Goal: Task Accomplishment & Management: Use online tool/utility

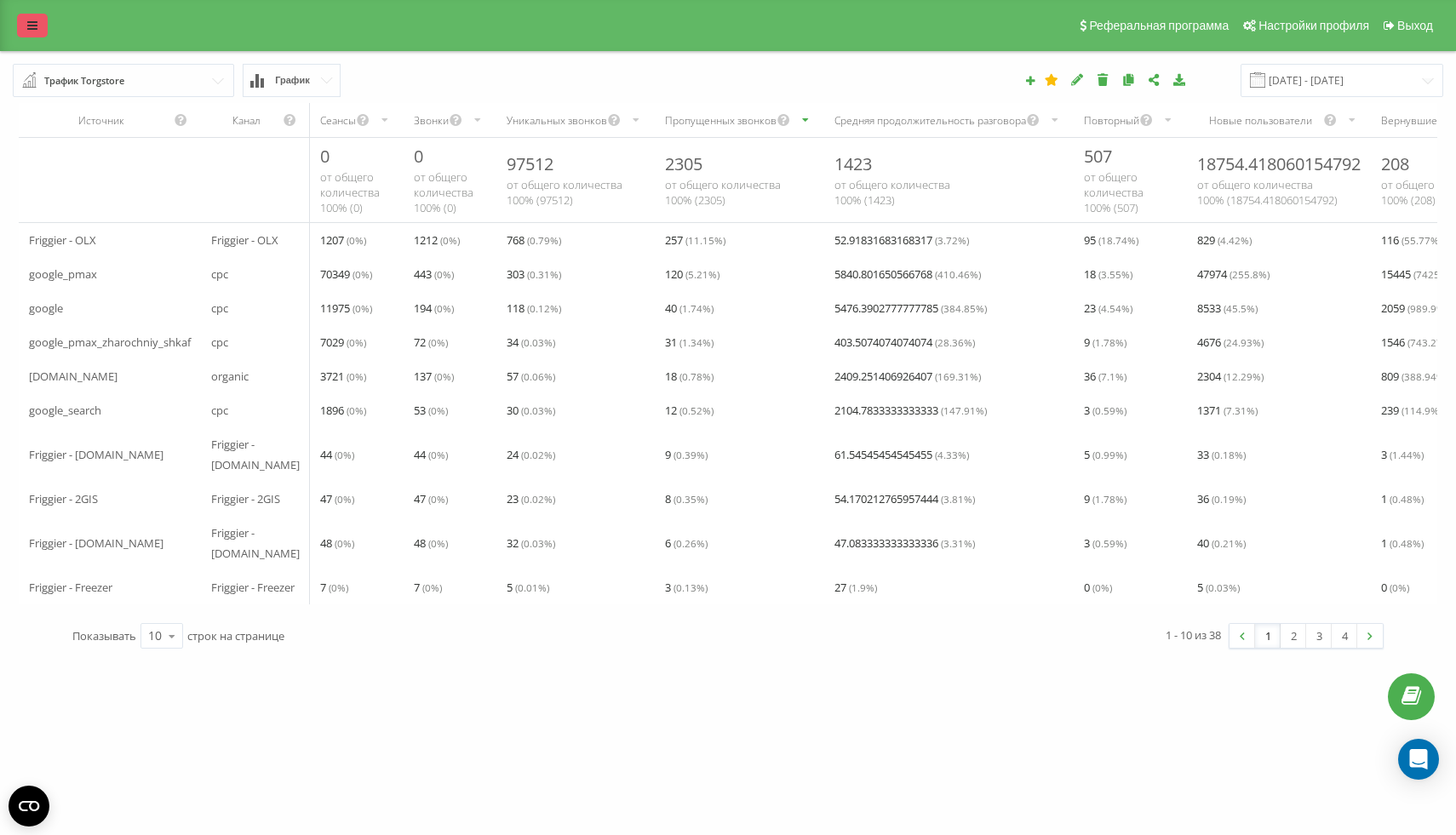
click at [31, 21] on icon at bounding box center [32, 26] width 10 height 12
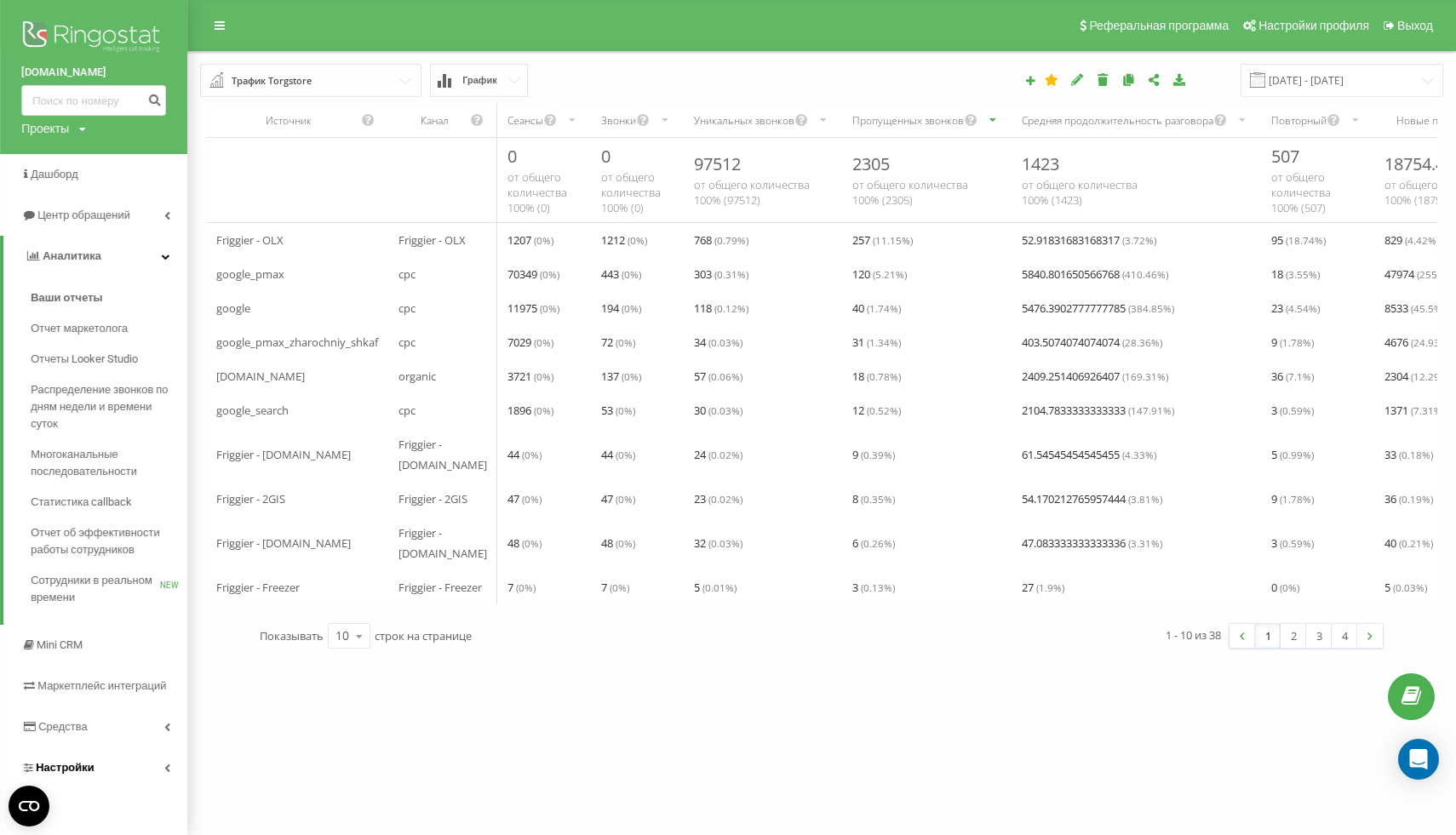
click at [145, 768] on link "Настройки" at bounding box center [93, 767] width 187 height 41
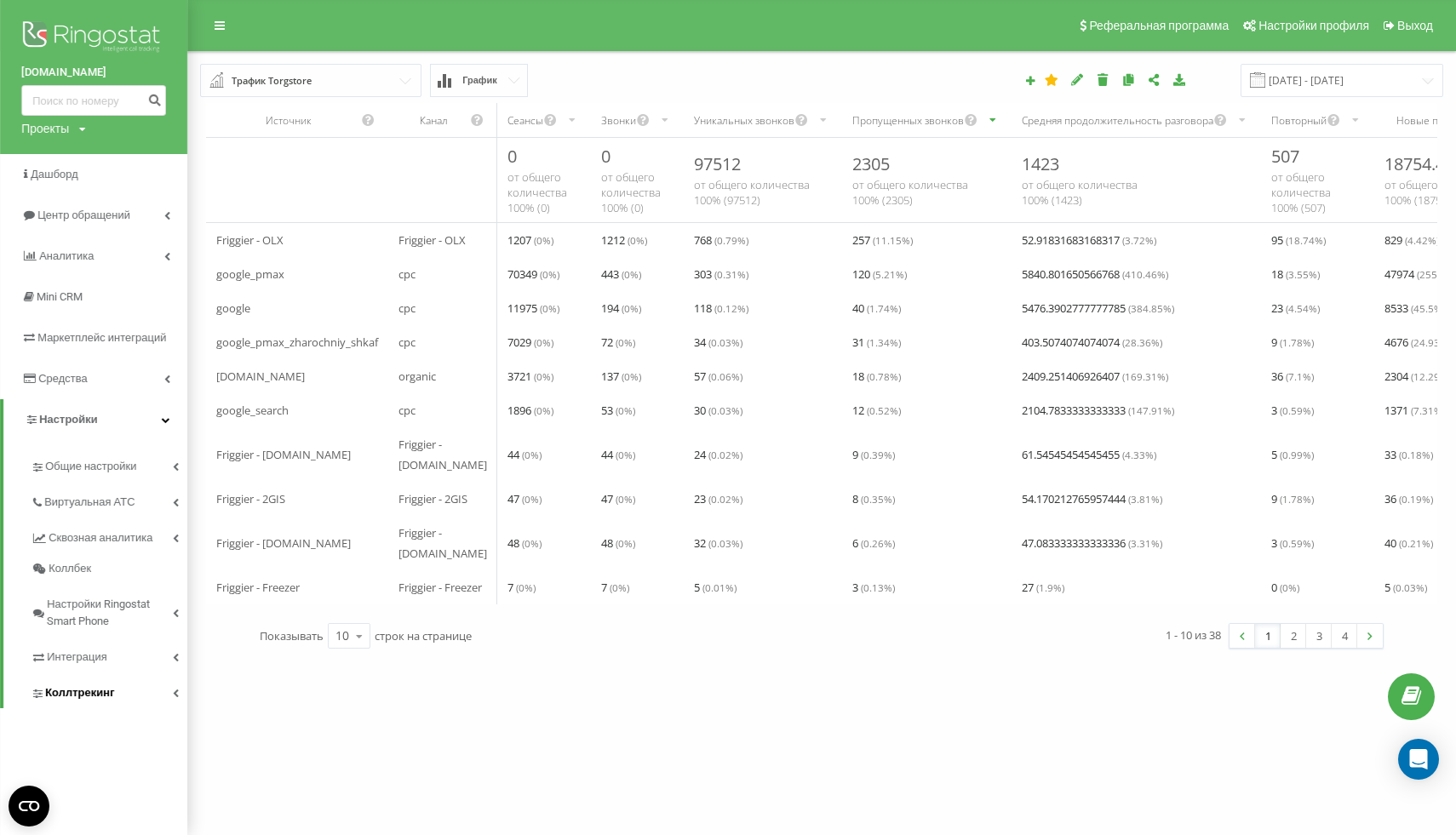
click at [120, 678] on link "Коллтрекинг" at bounding box center [109, 691] width 157 height 36
click at [103, 688] on span "Коллтрекинг" at bounding box center [79, 693] width 69 height 17
click at [107, 661] on span "Интеграция" at bounding box center [79, 657] width 64 height 17
click at [93, 763] on link "Коллтрекинг" at bounding box center [109, 751] width 157 height 36
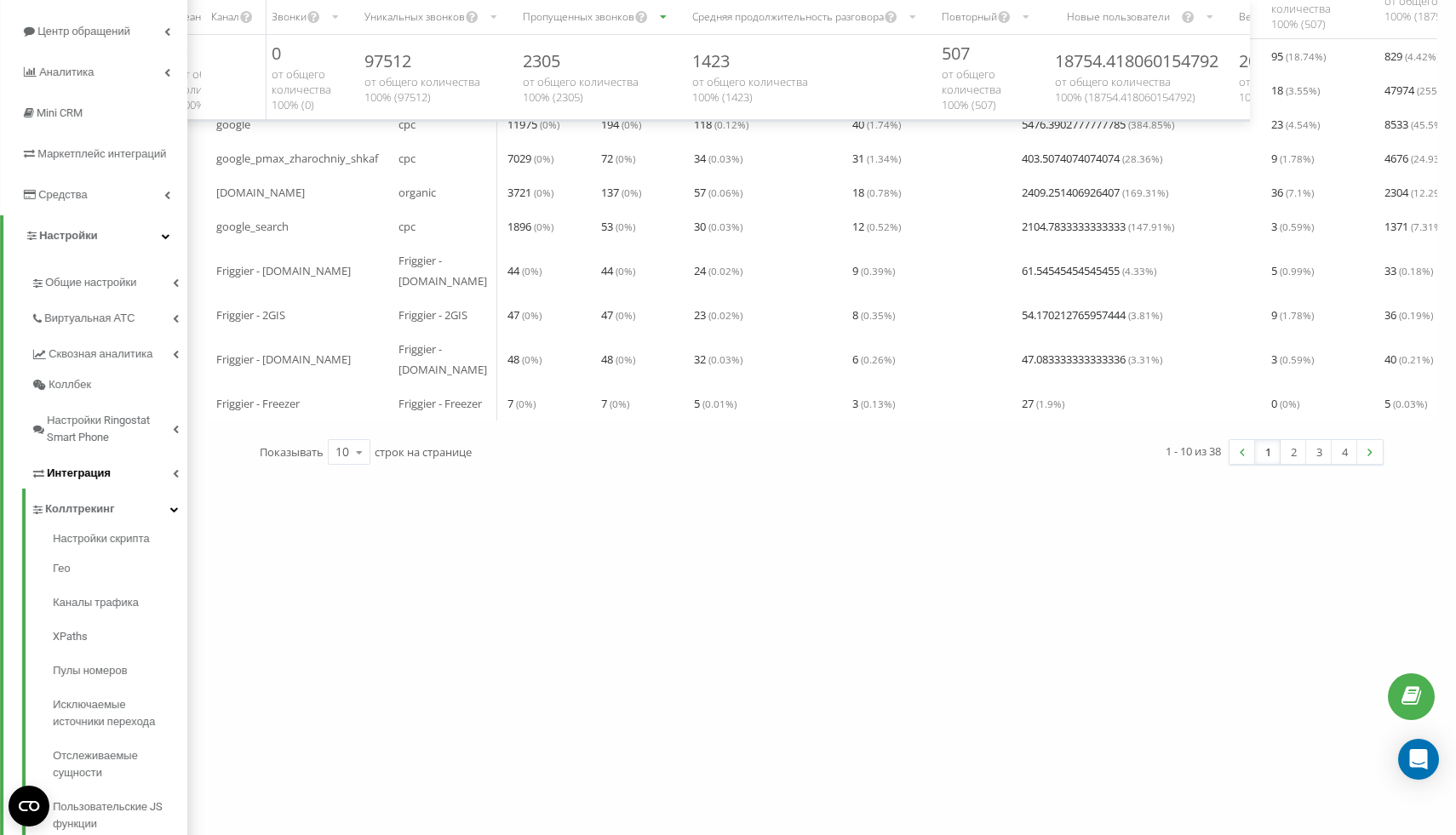
scroll to position [254, 0]
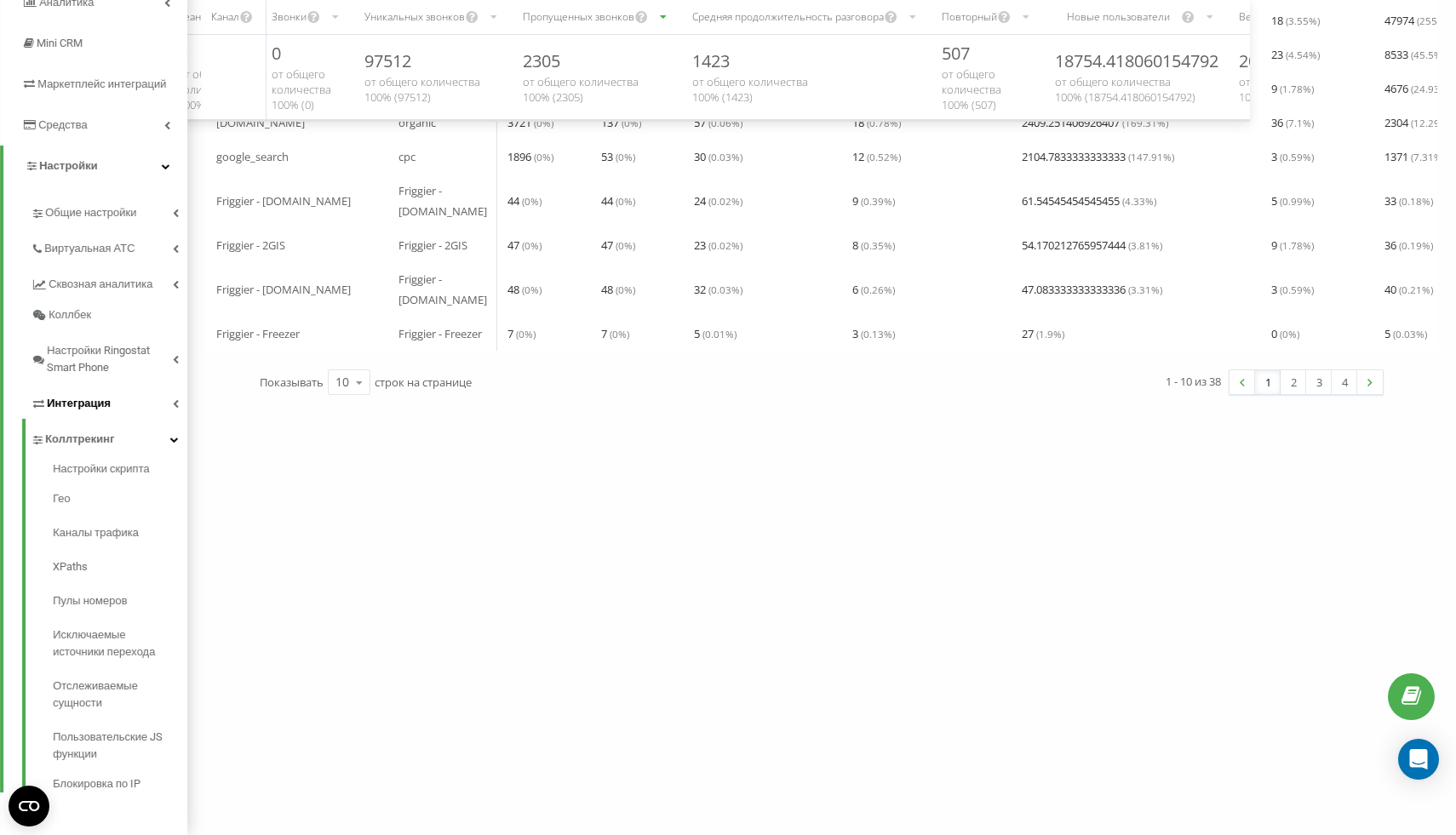
click at [120, 402] on link "Интеграция" at bounding box center [109, 401] width 157 height 36
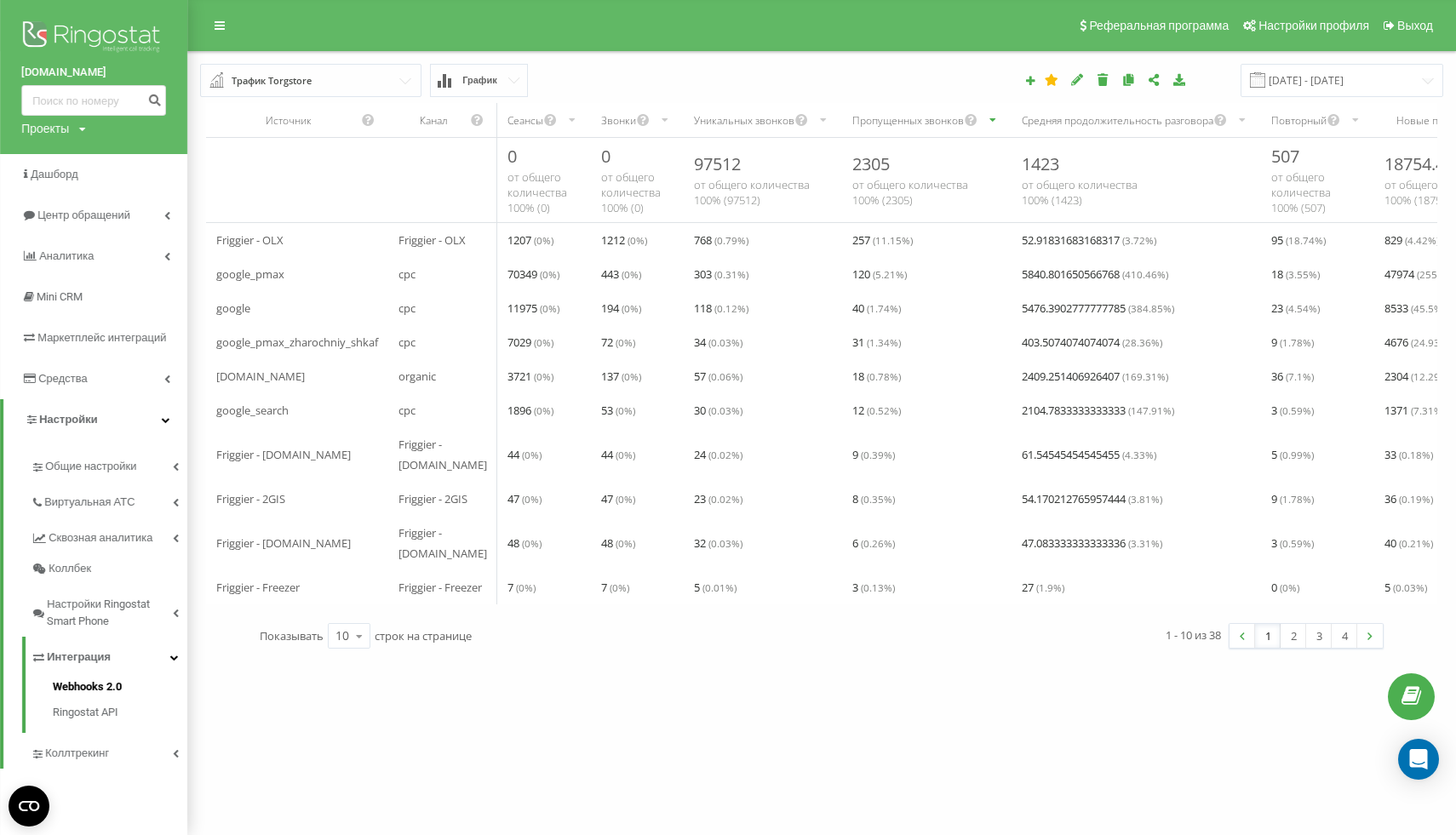
click at [91, 689] on span "Webhooks 2.0" at bounding box center [86, 687] width 69 height 17
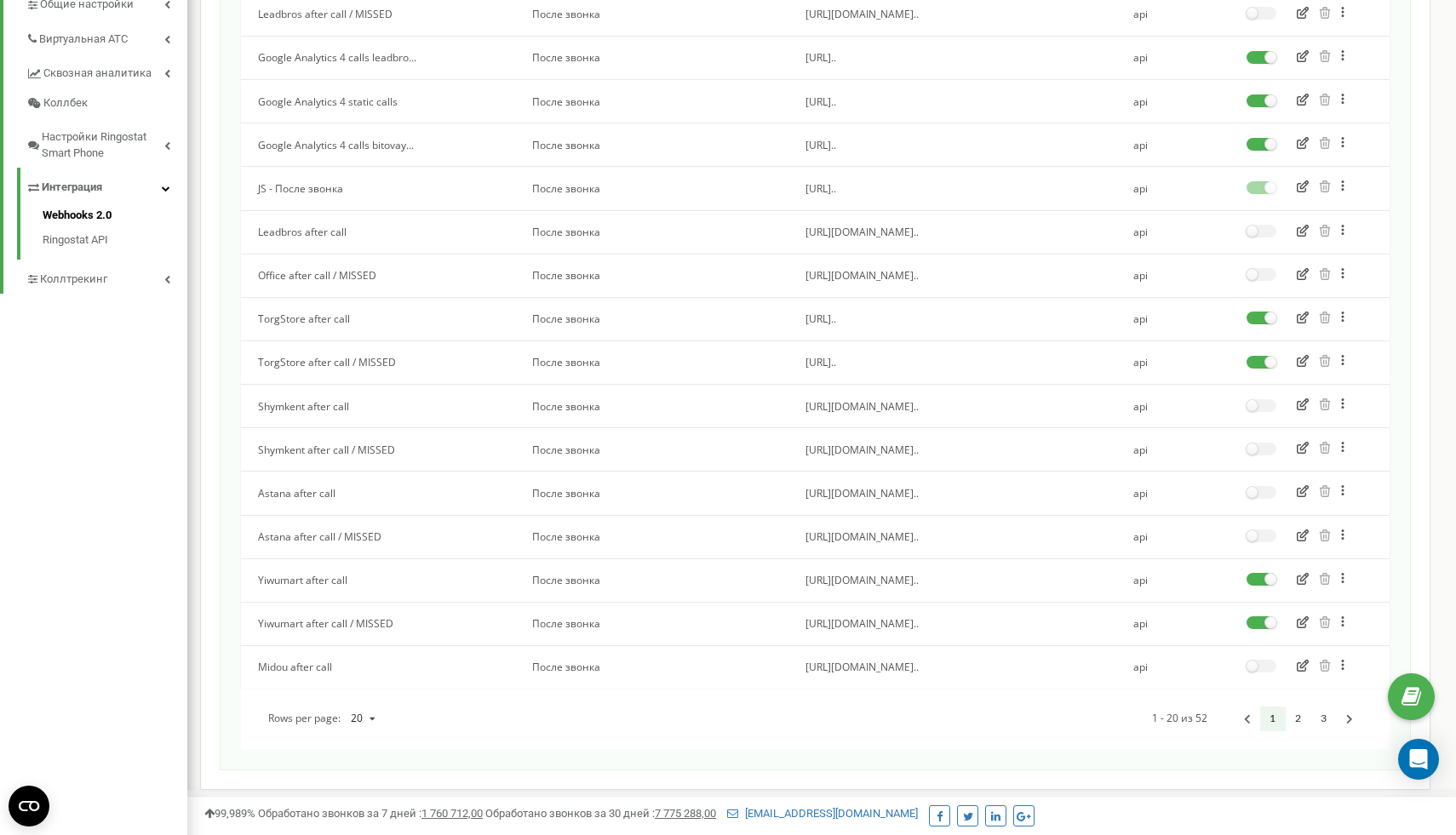
scroll to position [517, 0]
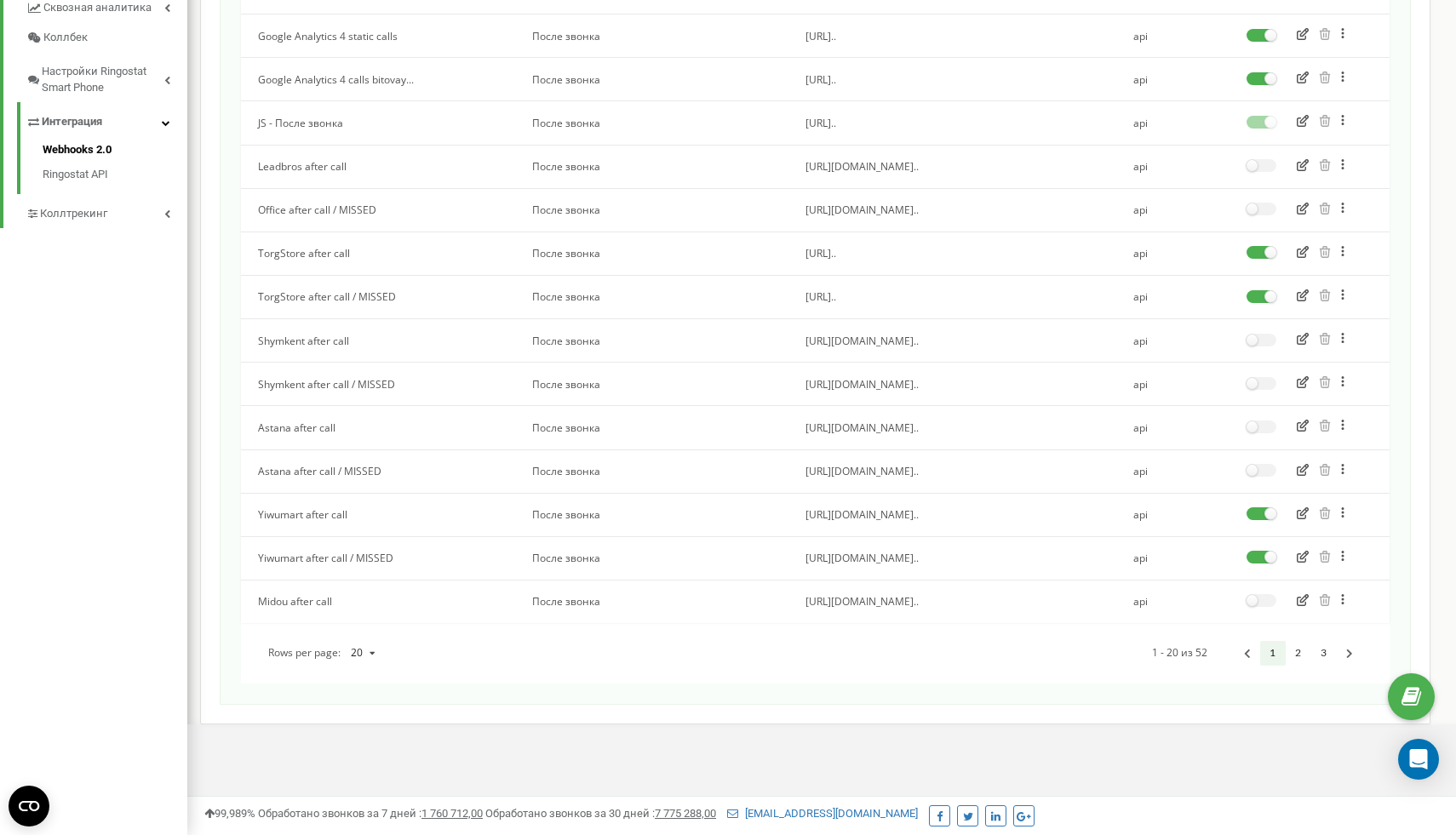
click at [371, 655] on icon at bounding box center [371, 653] width 21 height 27
click at [378, 750] on div "100" at bounding box center [363, 746] width 44 height 23
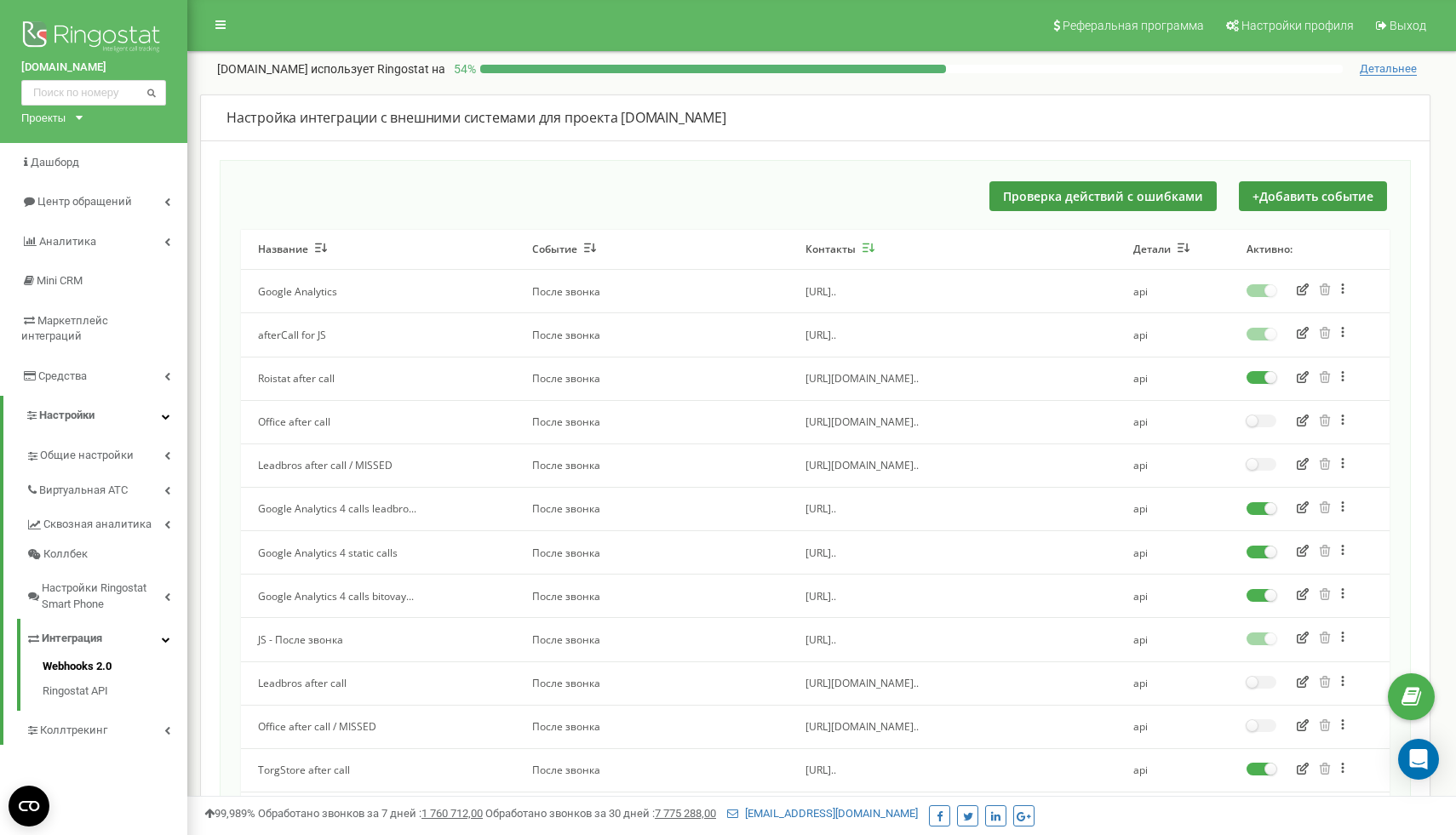
click at [866, 244] on icon "button" at bounding box center [869, 248] width 12 height 10
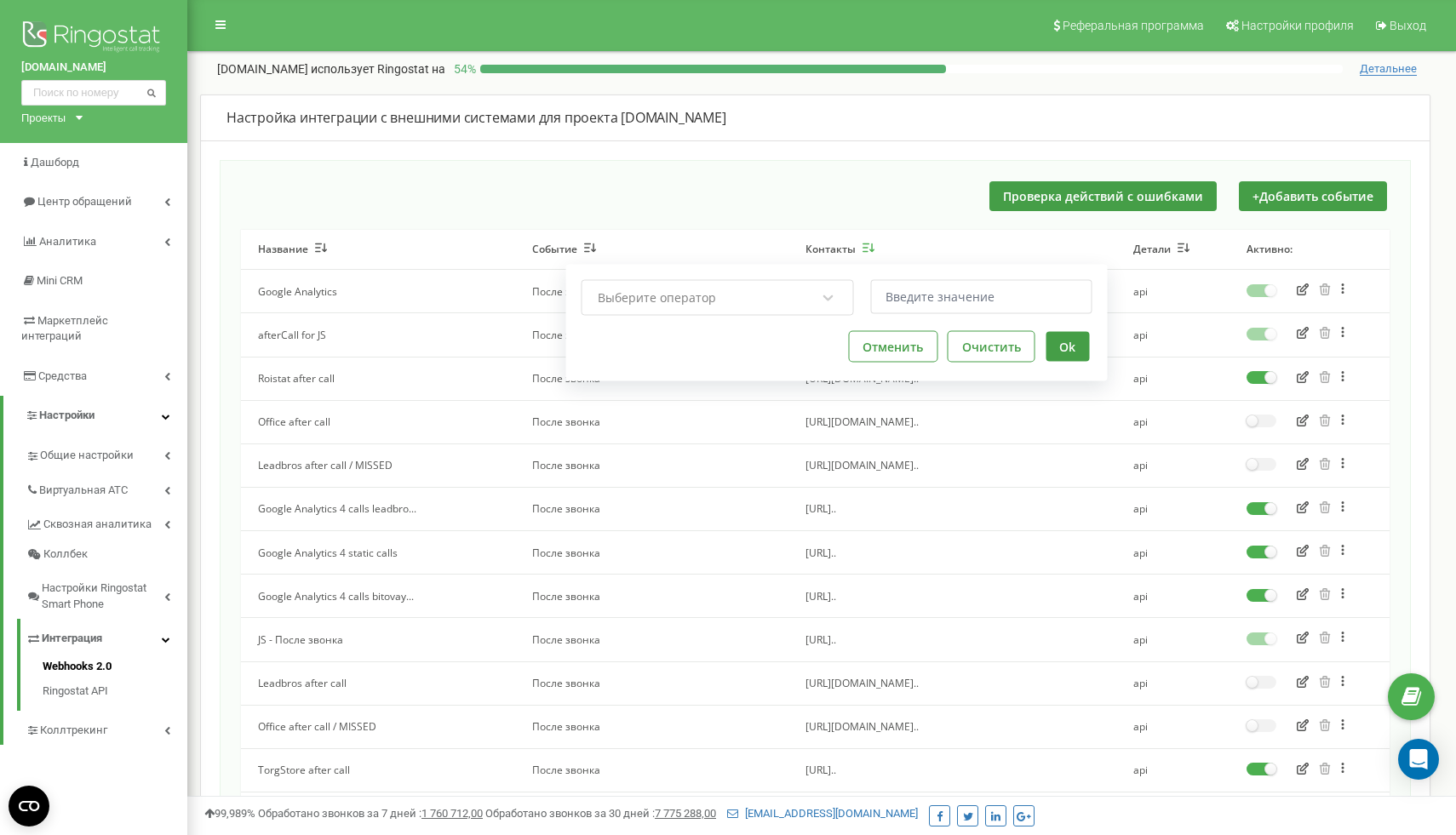
click at [772, 314] on div "Выберите оператор" at bounding box center [718, 297] width 272 height 36
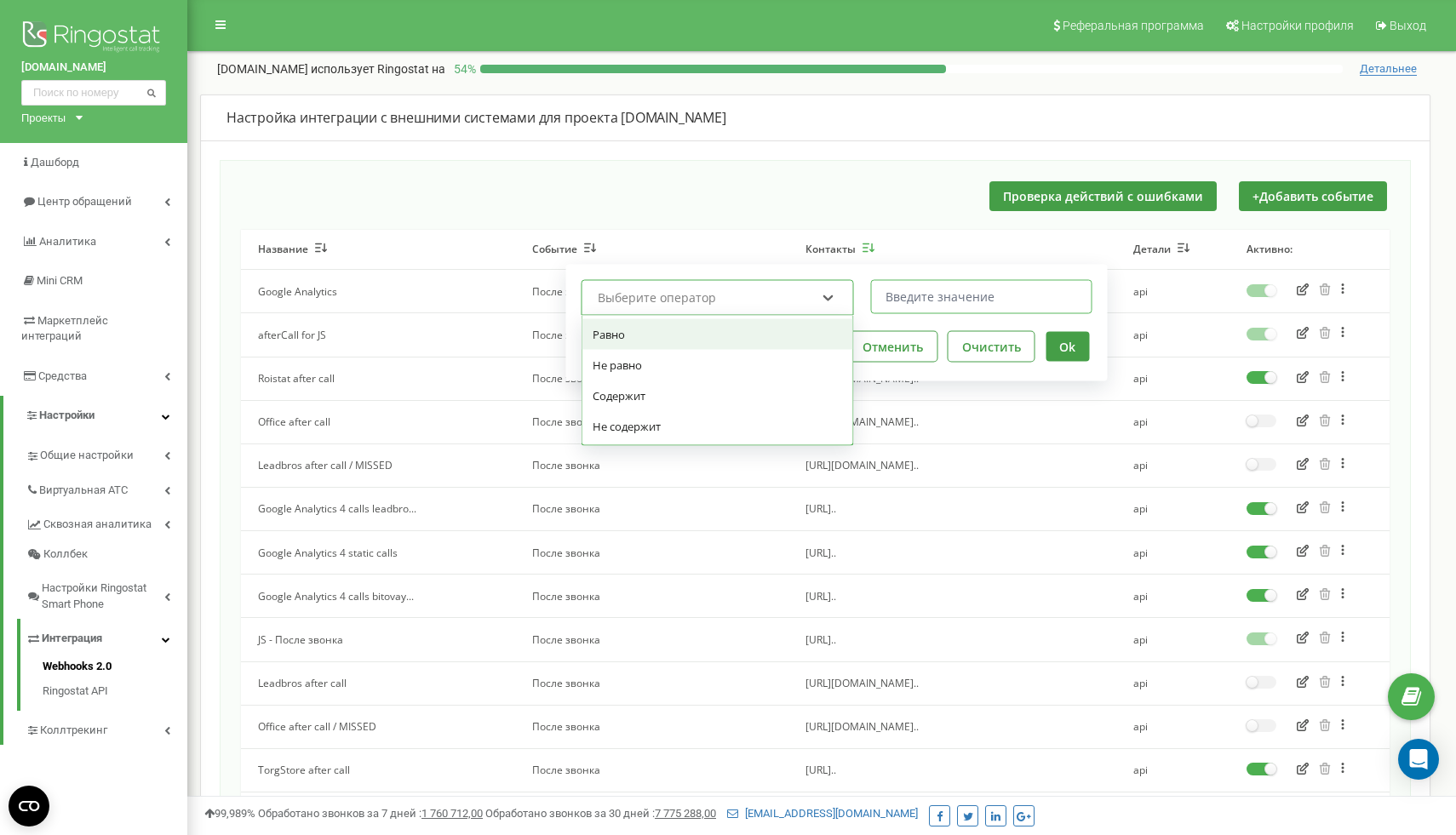
click at [928, 281] on input "text" at bounding box center [981, 296] width 222 height 34
click at [728, 295] on div "Выберите оператор" at bounding box center [707, 296] width 222 height 29
click at [703, 397] on div "Содержит" at bounding box center [718, 395] width 270 height 31
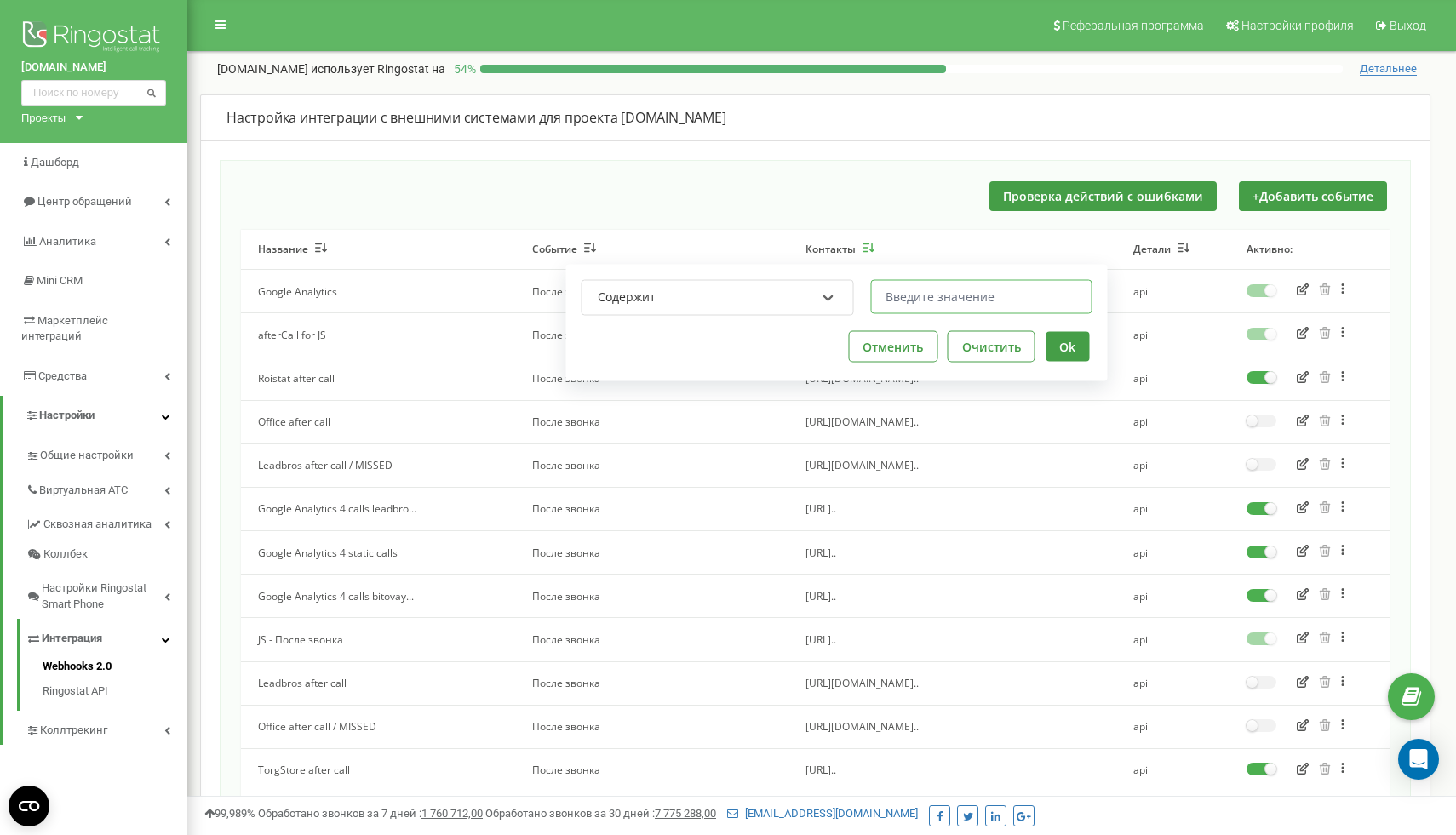
click at [928, 305] on input "text" at bounding box center [981, 296] width 222 height 34
type input "torgstore"
click at [1063, 345] on button "Ok" at bounding box center [1067, 346] width 44 height 30
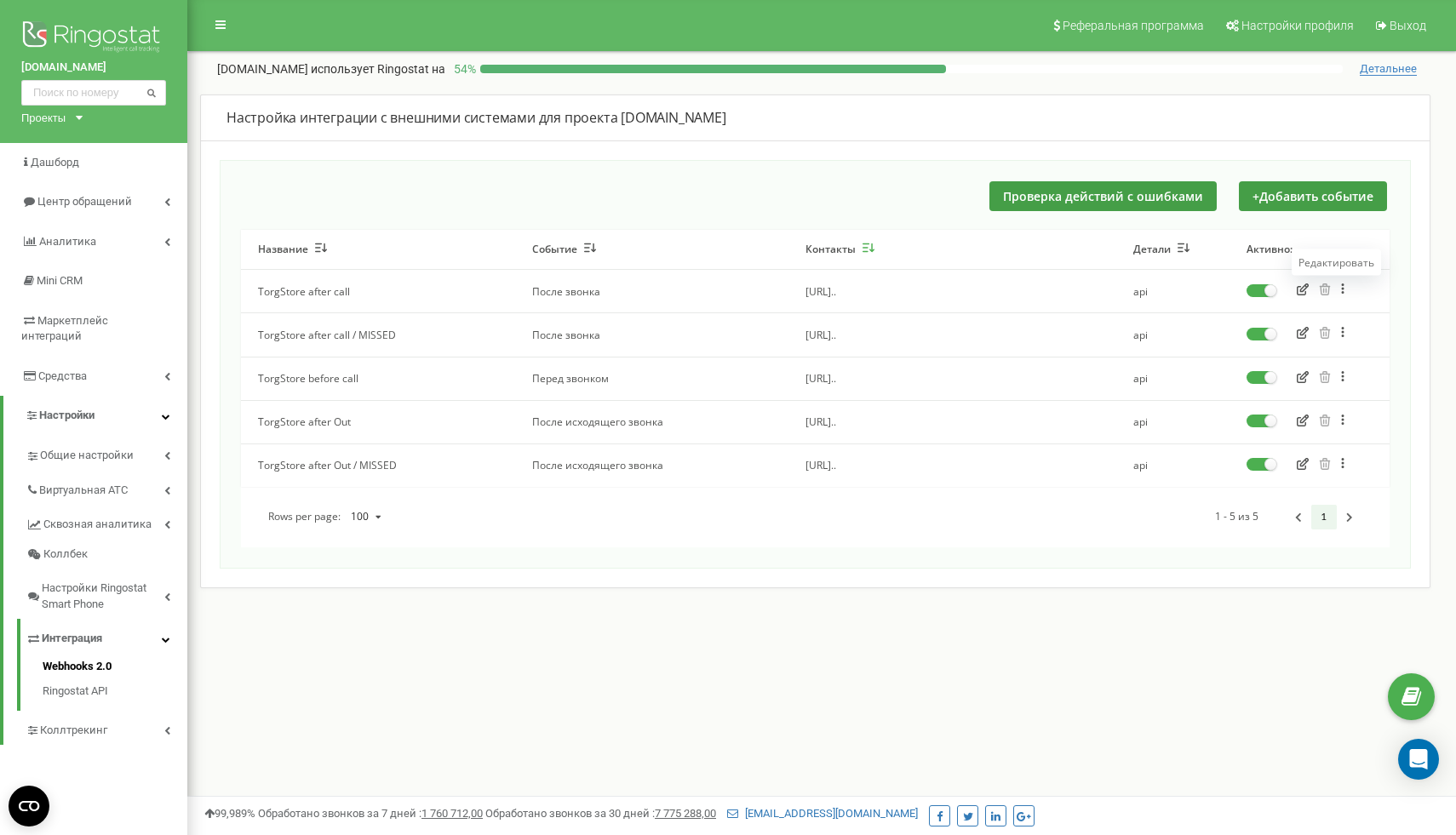
click at [1301, 292] on icon "button" at bounding box center [1302, 289] width 12 height 12
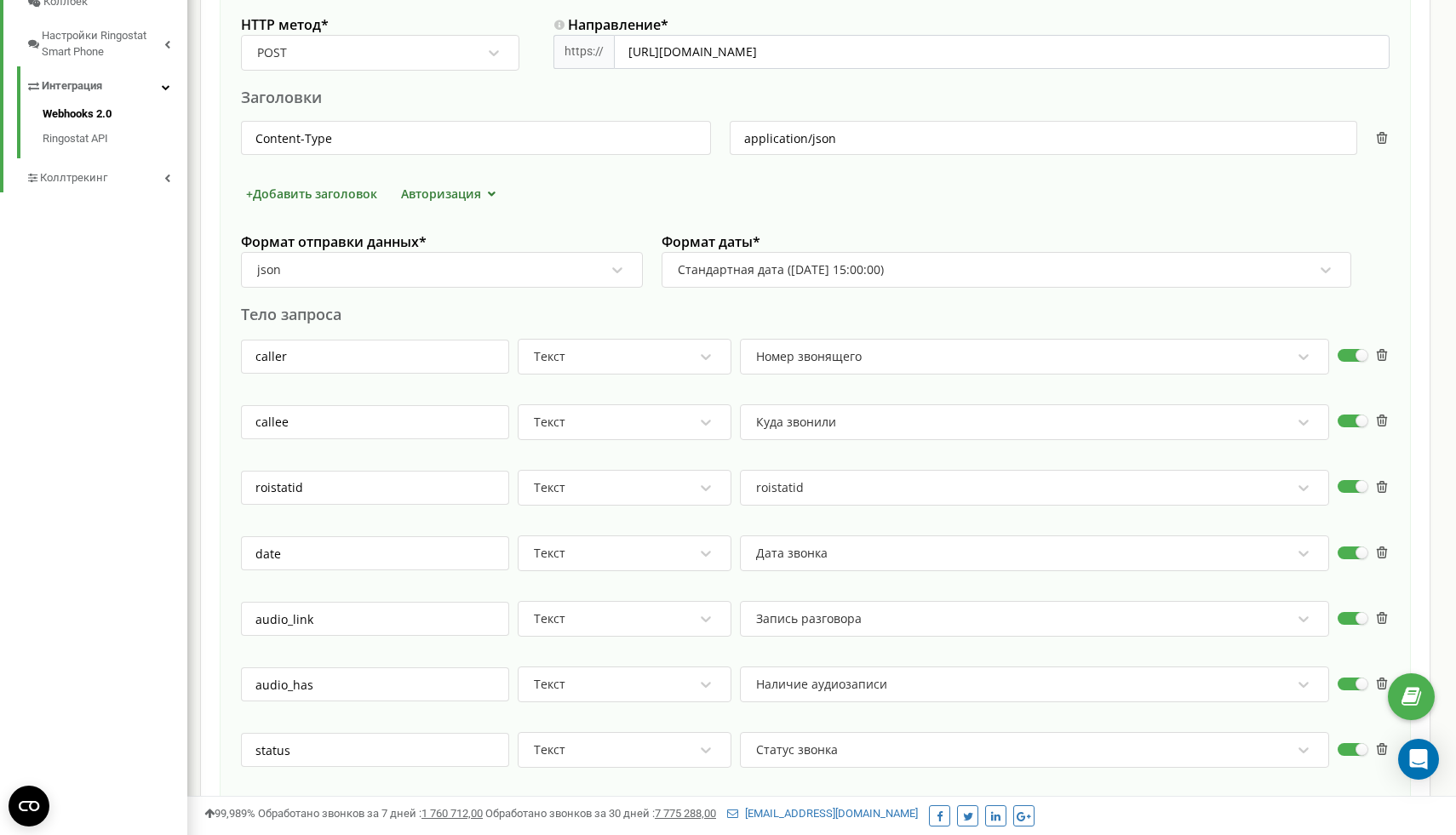
scroll to position [1930, 0]
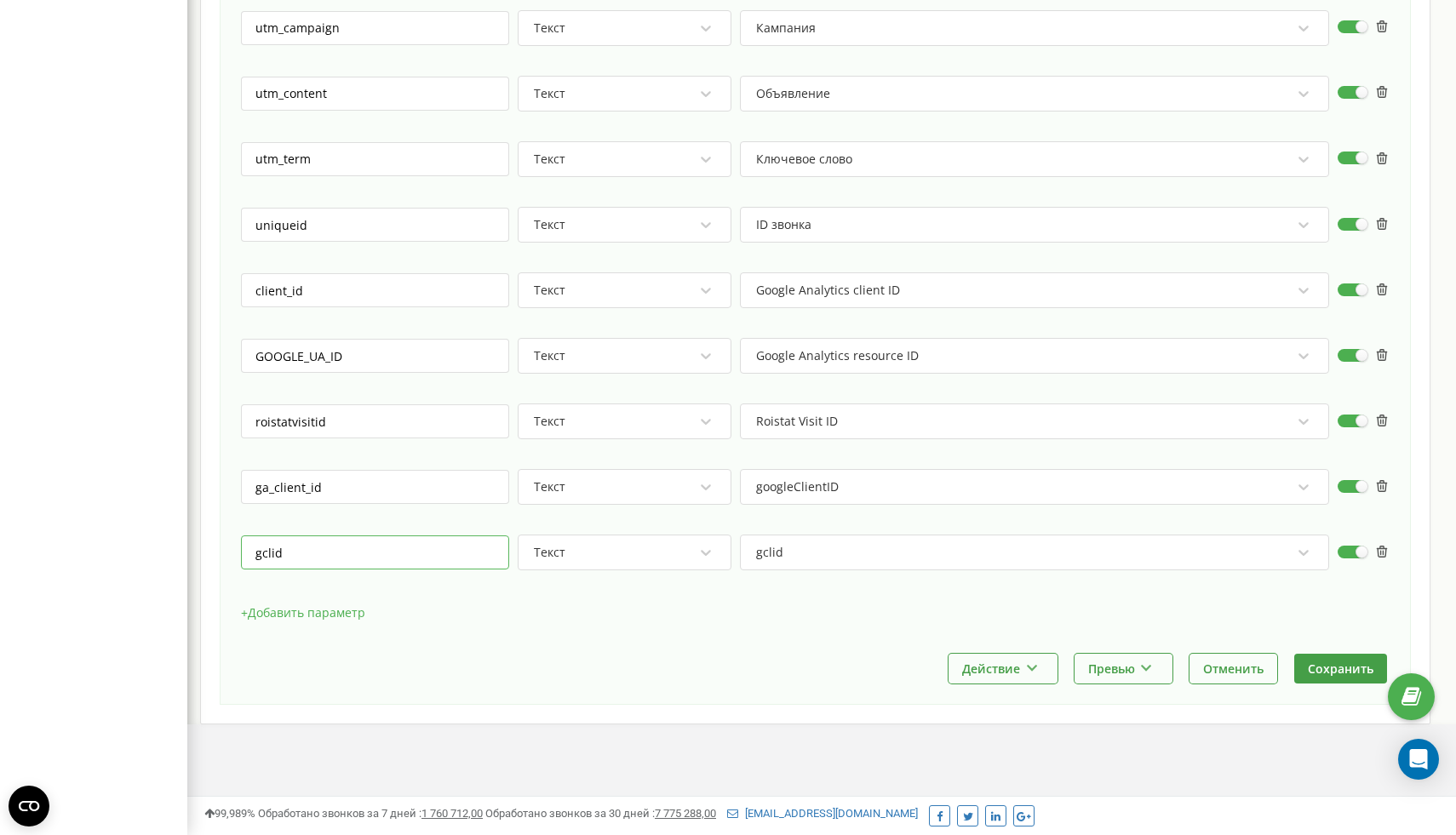
click at [456, 554] on input "gclid" at bounding box center [375, 553] width 268 height 34
click at [326, 554] on input "gclid" at bounding box center [375, 553] width 268 height 34
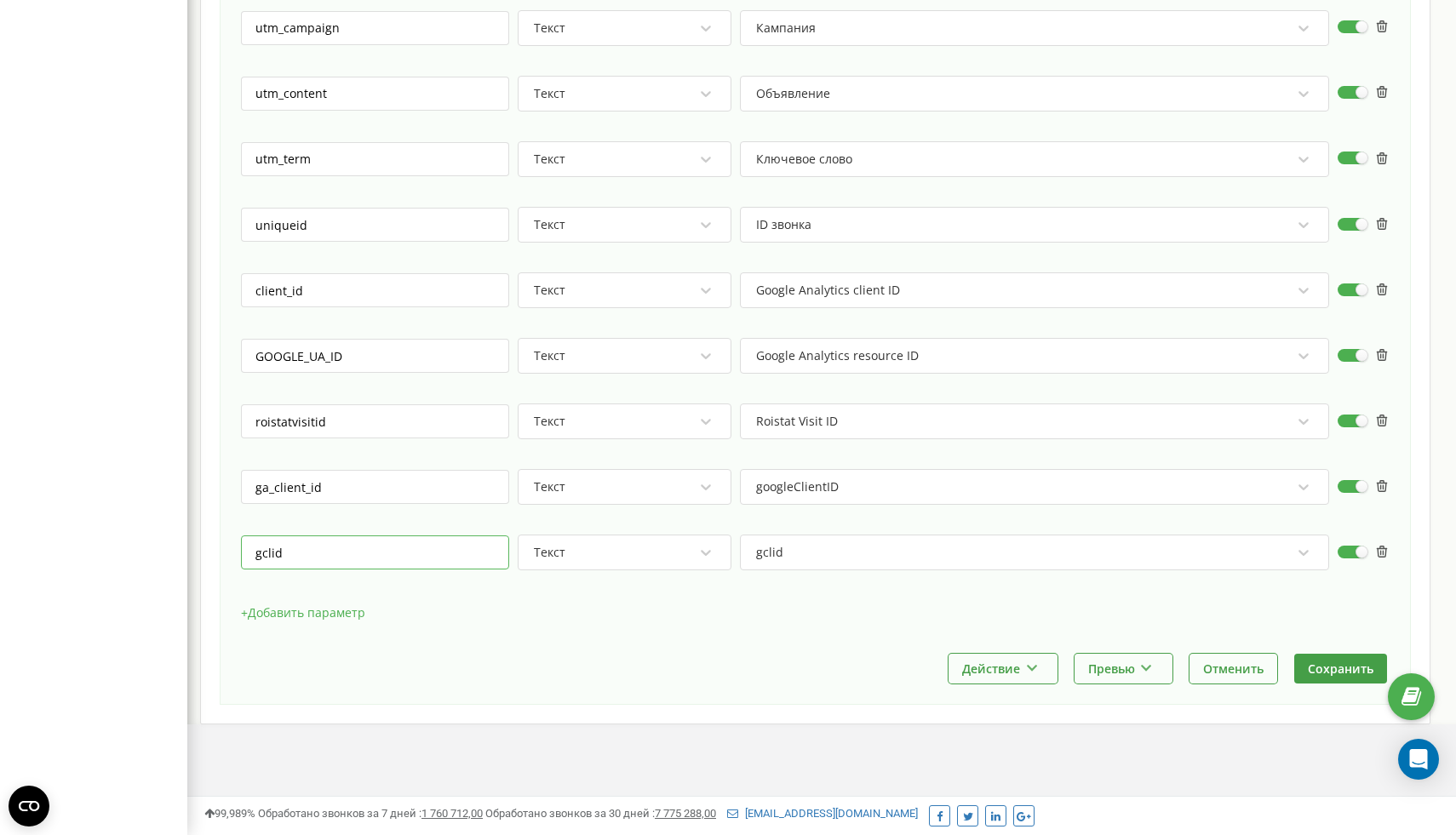
click at [294, 550] on input "gclid" at bounding box center [375, 553] width 268 height 34
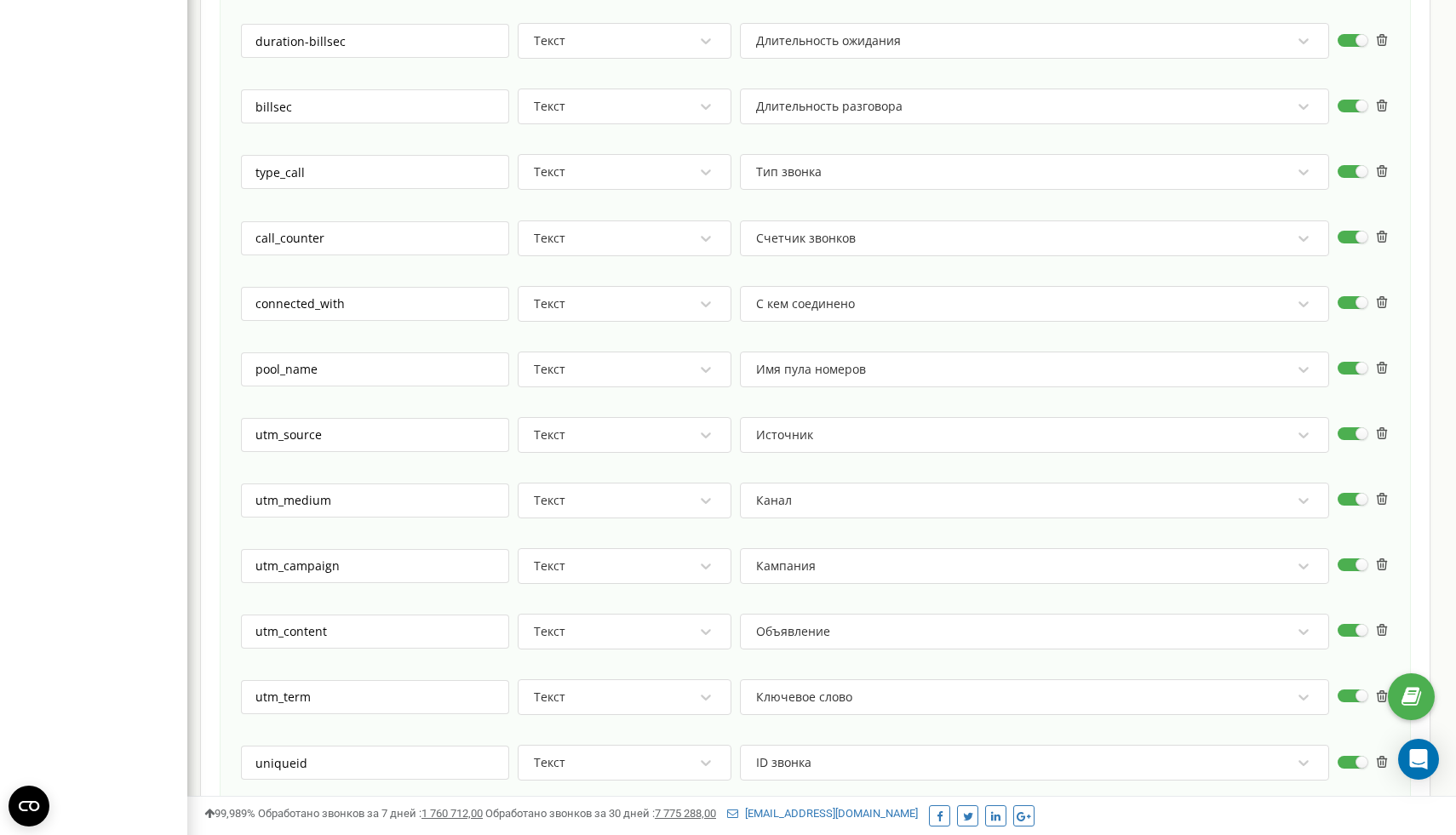
scroll to position [1397, 0]
